Goal: Book appointment/travel/reservation

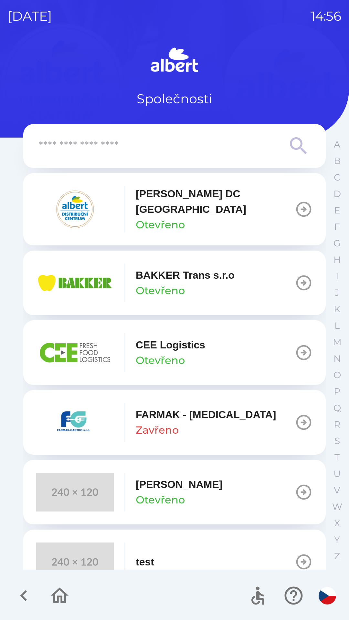
click at [209, 203] on p "[PERSON_NAME] DC [GEOGRAPHIC_DATA]" at bounding box center [215, 201] width 159 height 31
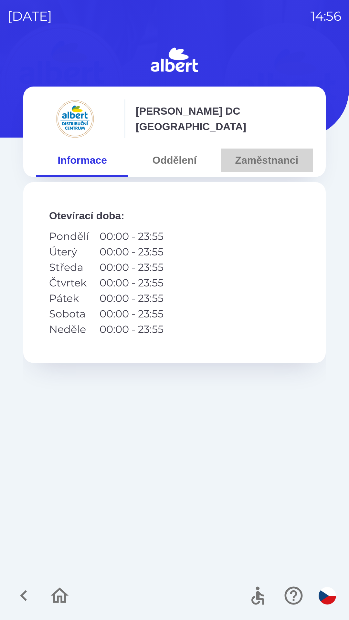
click at [241, 152] on button "Zaměstnanci" at bounding box center [267, 160] width 92 height 23
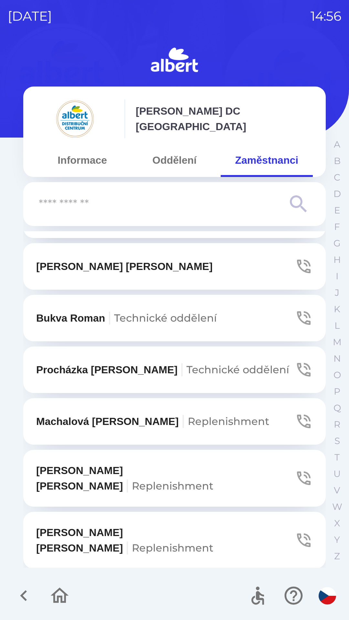
scroll to position [1136, 0]
click at [186, 363] on span "Technické oddělení" at bounding box center [237, 369] width 103 height 13
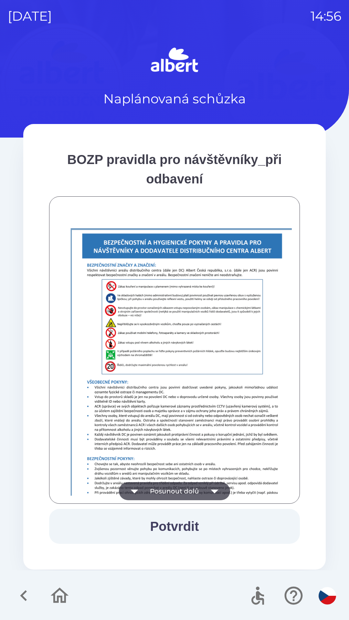
click at [158, 484] on button "Posunout dolů" at bounding box center [174, 491] width 111 height 18
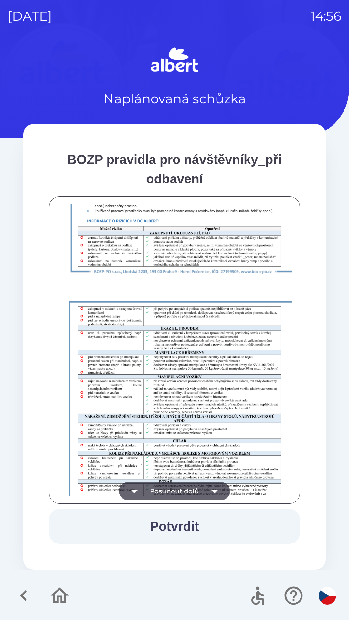
click at [158, 499] on button "Posunout dolů" at bounding box center [174, 491] width 111 height 18
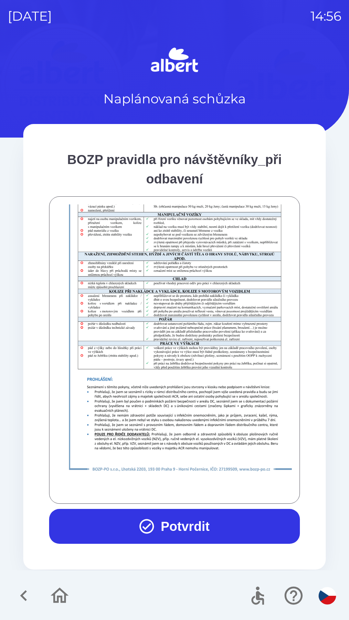
click at [159, 525] on button "Potvrdit" at bounding box center [174, 526] width 251 height 35
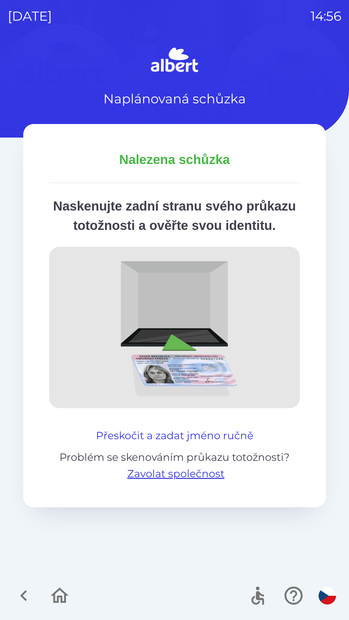
click at [144, 443] on button "Přeskočit a zadat jméno ručně" at bounding box center [174, 436] width 162 height 16
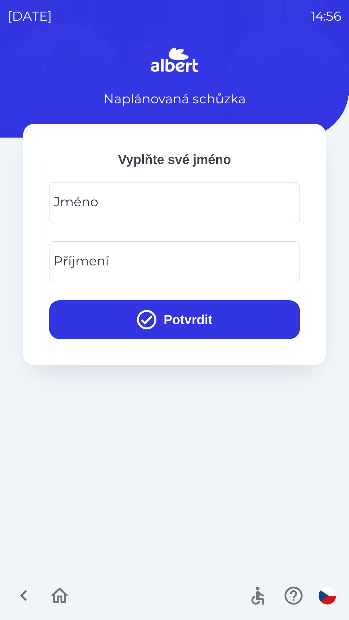
click at [73, 204] on div "[PERSON_NAME]" at bounding box center [174, 202] width 251 height 41
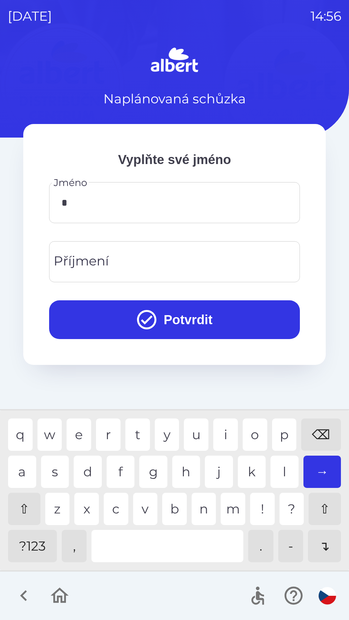
click at [24, 505] on div "⇧" at bounding box center [24, 509] width 32 height 32
click at [18, 472] on div "a" at bounding box center [22, 472] width 28 height 32
click at [138, 436] on div "t" at bounding box center [137, 435] width 25 height 32
click at [250, 434] on div "o" at bounding box center [255, 435] width 25 height 32
click at [284, 470] on div "l" at bounding box center [284, 472] width 28 height 32
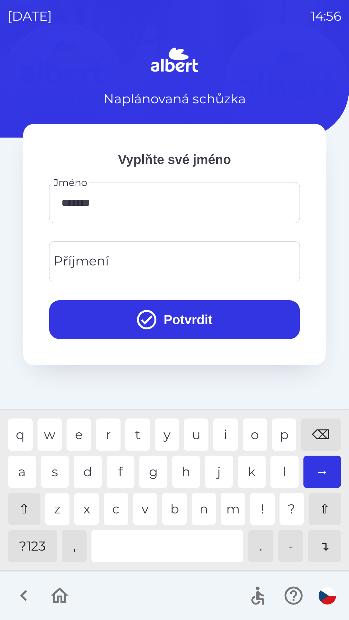
type input "********"
click at [223, 431] on div "i" at bounding box center [225, 435] width 25 height 32
click at [119, 262] on input "Příjmení" at bounding box center [174, 262] width 235 height 26
click at [138, 431] on div "T" at bounding box center [137, 435] width 25 height 32
click at [78, 434] on div "e" at bounding box center [79, 435] width 25 height 32
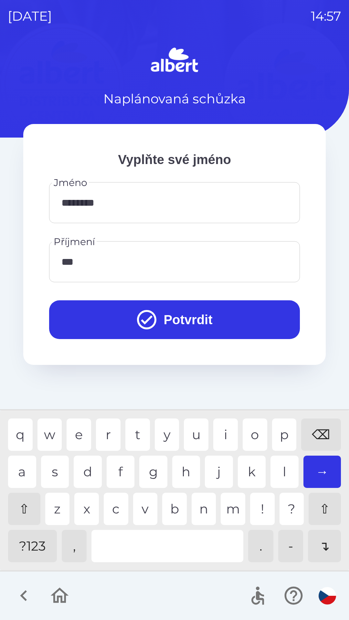
click at [53, 467] on div "s" at bounding box center [55, 472] width 28 height 32
click at [283, 468] on div "l" at bounding box center [284, 472] width 28 height 32
click at [194, 436] on div "u" at bounding box center [196, 435] width 25 height 32
click at [314, 431] on div "⌫" at bounding box center [321, 435] width 40 height 32
type input "******"
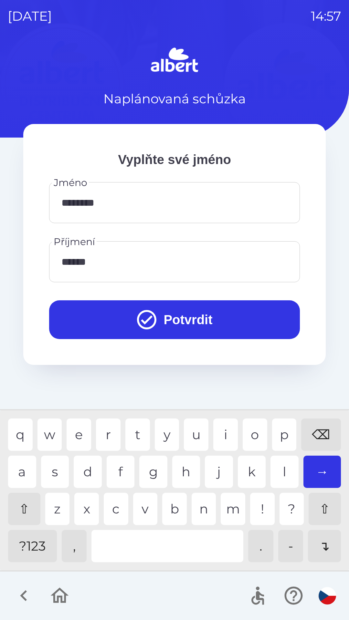
click at [184, 321] on button "Potvrdit" at bounding box center [174, 319] width 251 height 39
